Goal: Transaction & Acquisition: Purchase product/service

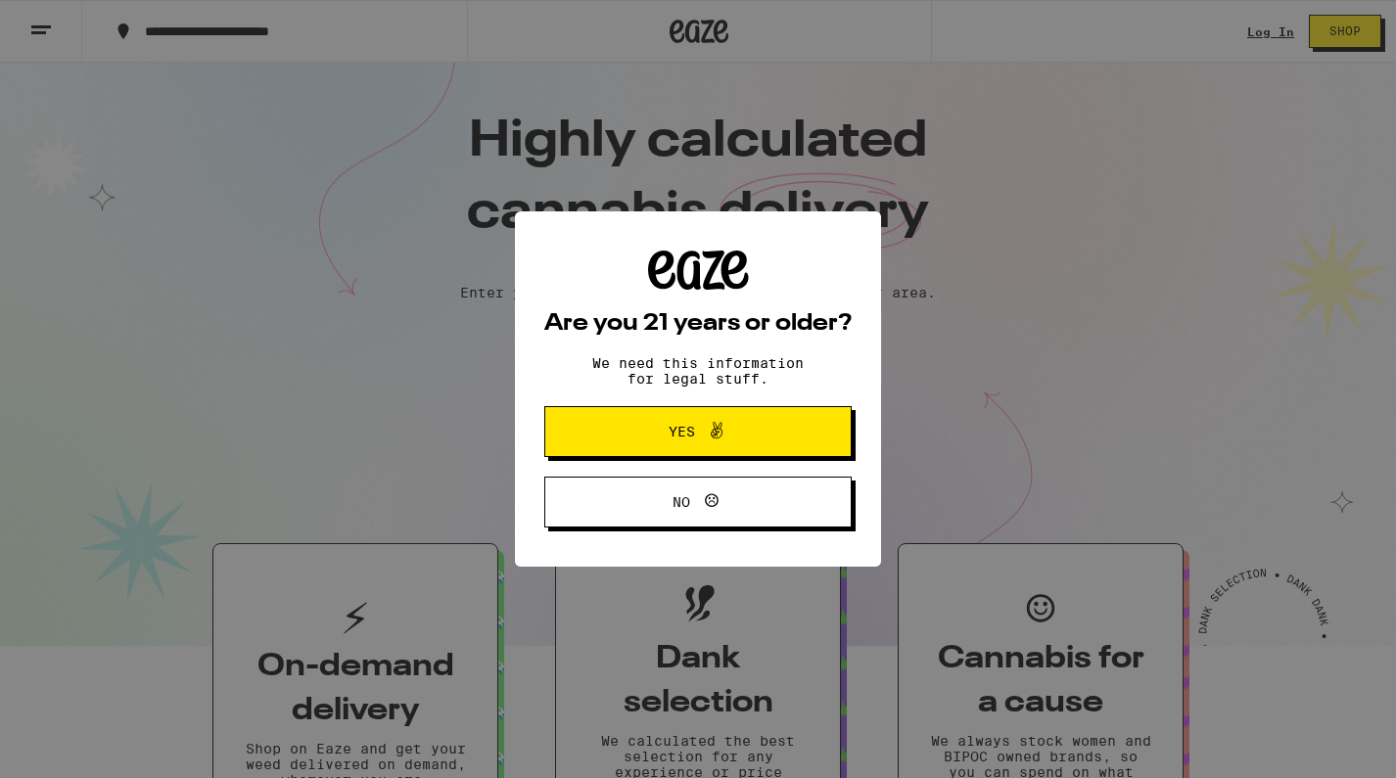
click at [766, 426] on span "Yes" at bounding box center [698, 431] width 149 height 25
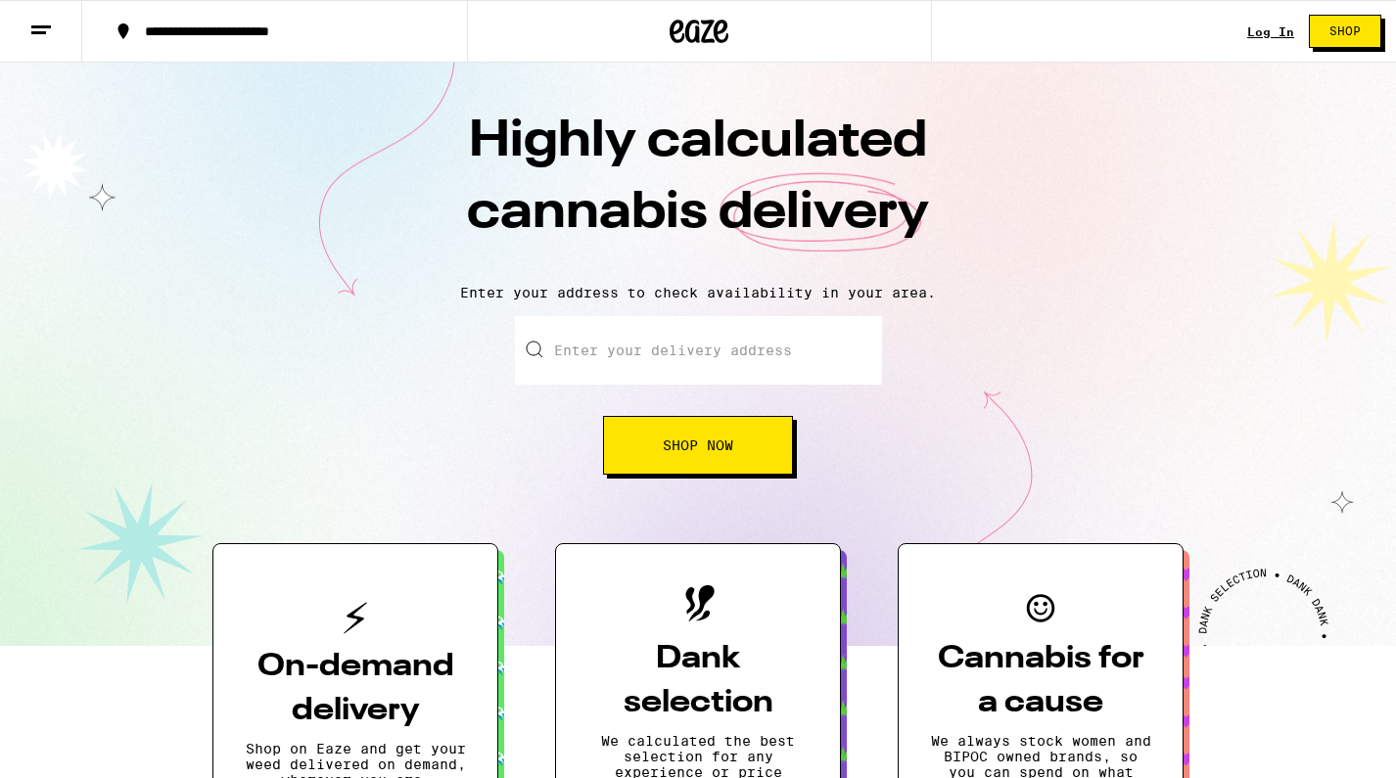
click at [1270, 27] on link "Log In" at bounding box center [1271, 31] width 47 height 13
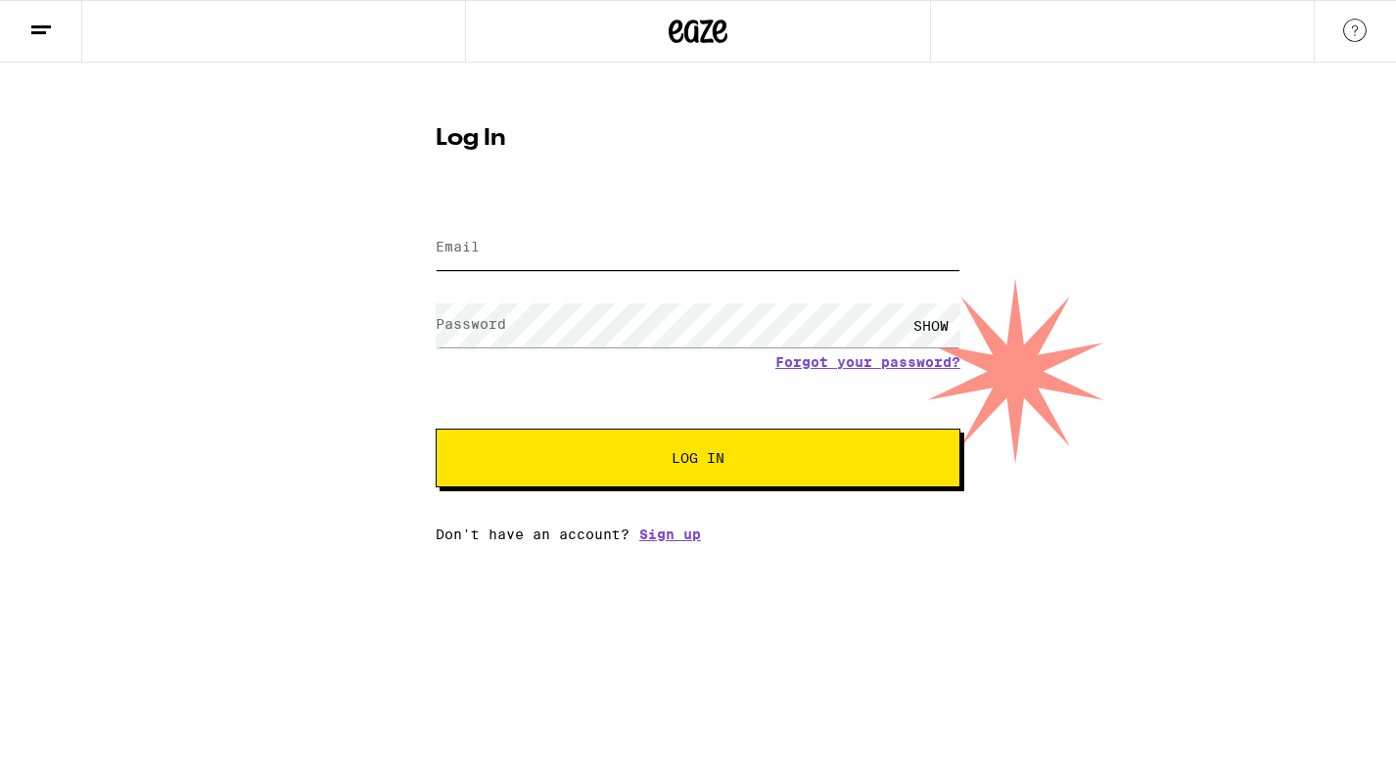
type input "[PERSON_NAME][EMAIL_ADDRESS][PERSON_NAME][DOMAIN_NAME]"
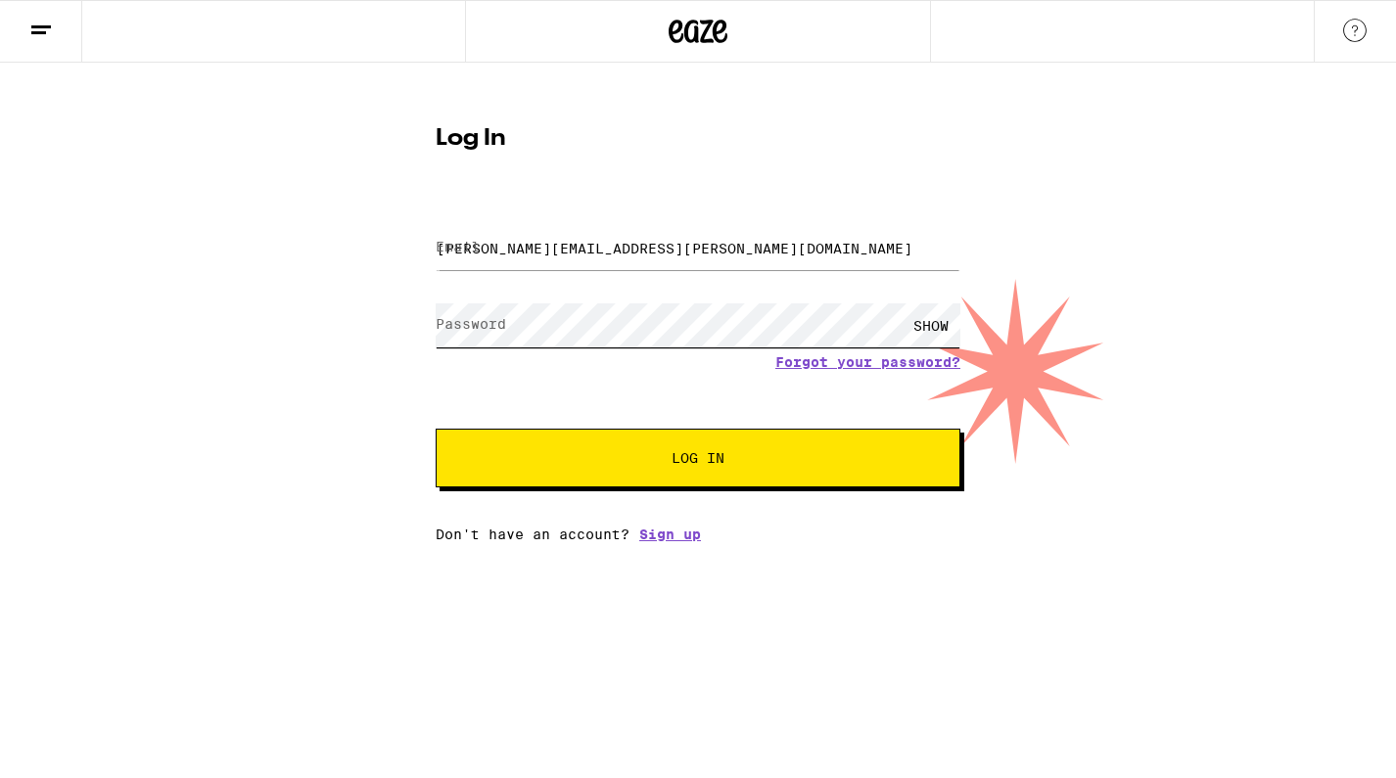
click at [698, 460] on button "Log In" at bounding box center [698, 458] width 525 height 59
